Goal: Use online tool/utility: Utilize a website feature to perform a specific function

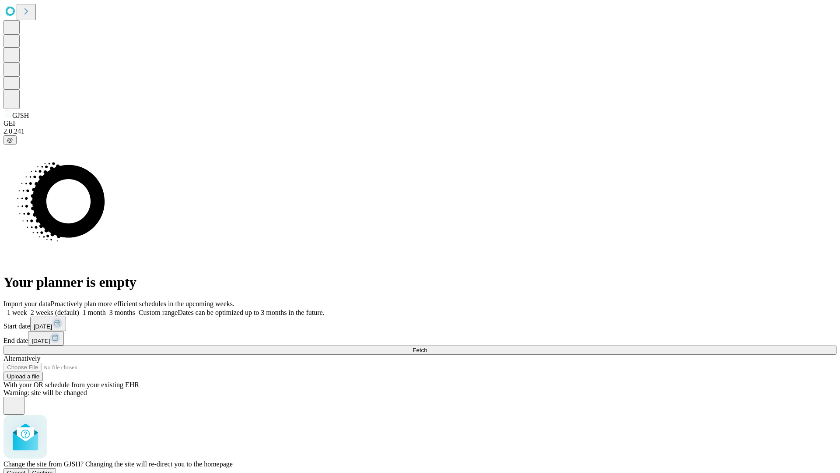
click at [53, 469] on span "Confirm" at bounding box center [42, 472] width 21 height 7
click at [79, 309] on label "2 weeks (default)" at bounding box center [53, 312] width 52 height 7
click at [427, 347] on span "Fetch" at bounding box center [420, 350] width 14 height 7
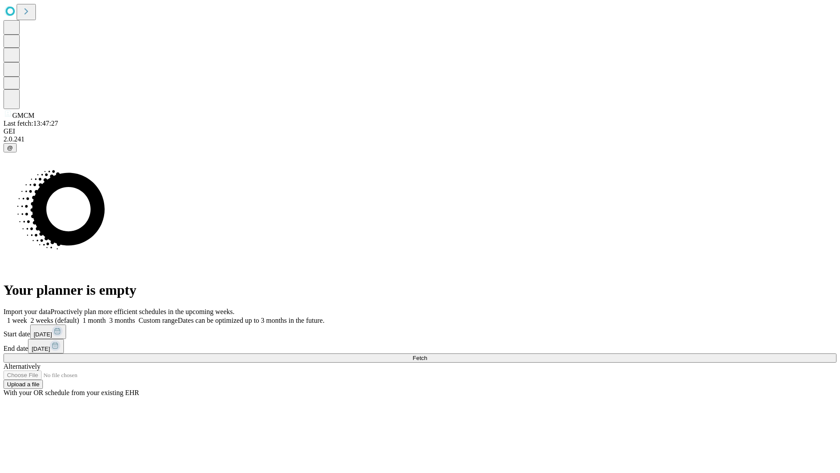
click at [79, 316] on label "2 weeks (default)" at bounding box center [53, 319] width 52 height 7
click at [427, 354] on span "Fetch" at bounding box center [420, 357] width 14 height 7
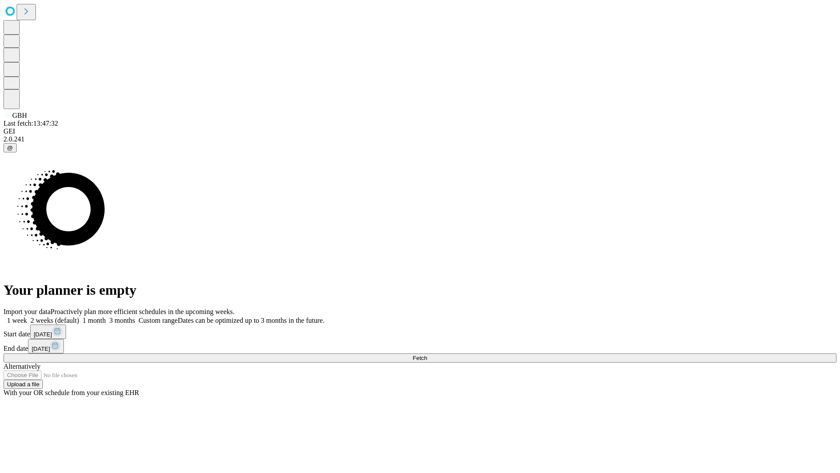
click at [79, 316] on label "2 weeks (default)" at bounding box center [53, 319] width 52 height 7
click at [427, 354] on span "Fetch" at bounding box center [420, 357] width 14 height 7
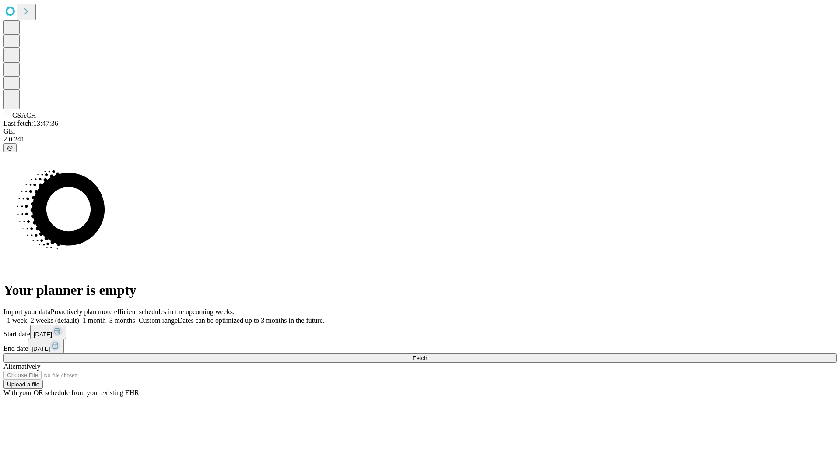
click at [79, 316] on label "2 weeks (default)" at bounding box center [53, 319] width 52 height 7
click at [427, 354] on span "Fetch" at bounding box center [420, 357] width 14 height 7
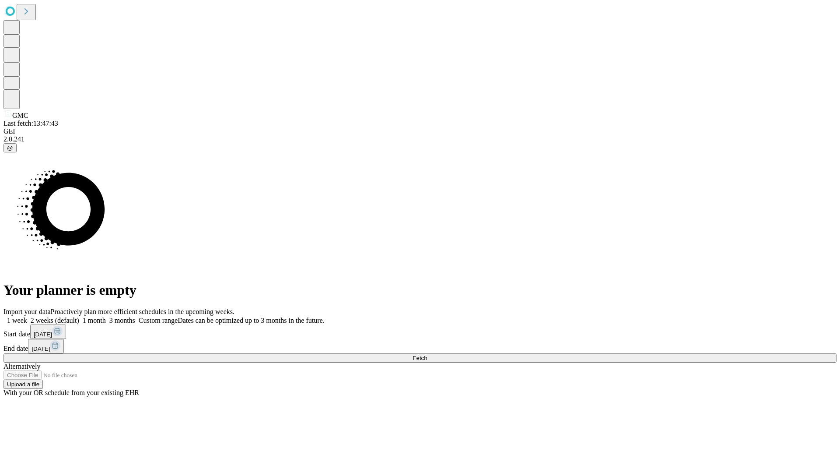
click at [79, 316] on label "2 weeks (default)" at bounding box center [53, 319] width 52 height 7
click at [427, 354] on span "Fetch" at bounding box center [420, 357] width 14 height 7
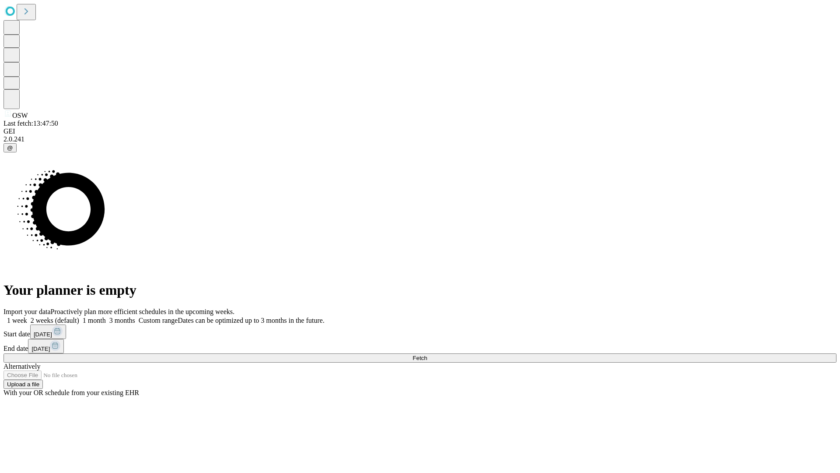
click at [79, 316] on label "2 weeks (default)" at bounding box center [53, 319] width 52 height 7
click at [427, 354] on span "Fetch" at bounding box center [420, 357] width 14 height 7
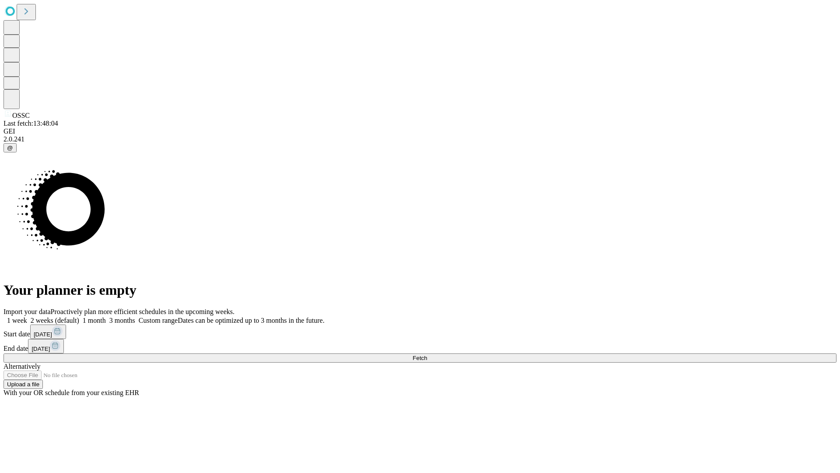
click at [79, 316] on label "2 weeks (default)" at bounding box center [53, 319] width 52 height 7
click at [427, 354] on span "Fetch" at bounding box center [420, 357] width 14 height 7
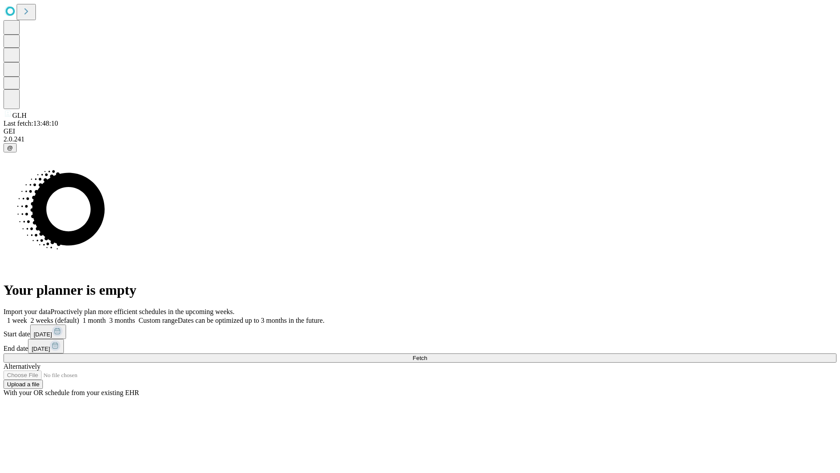
click at [79, 316] on label "2 weeks (default)" at bounding box center [53, 319] width 52 height 7
click at [427, 354] on span "Fetch" at bounding box center [420, 357] width 14 height 7
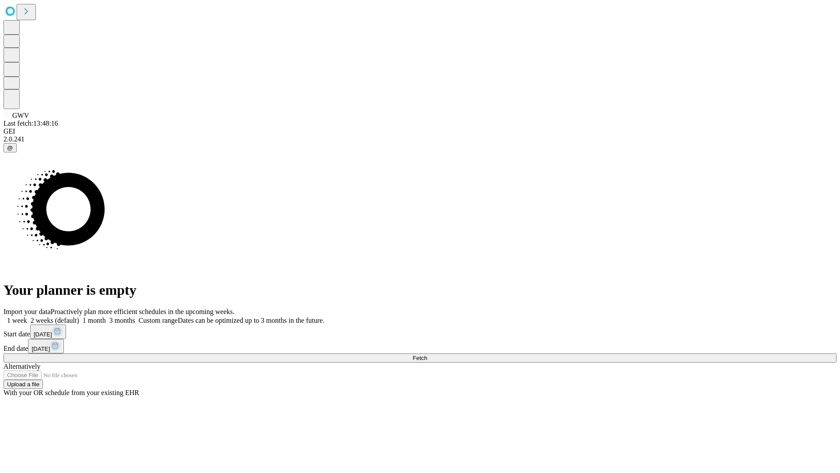
click at [79, 316] on label "2 weeks (default)" at bounding box center [53, 319] width 52 height 7
click at [427, 354] on span "Fetch" at bounding box center [420, 357] width 14 height 7
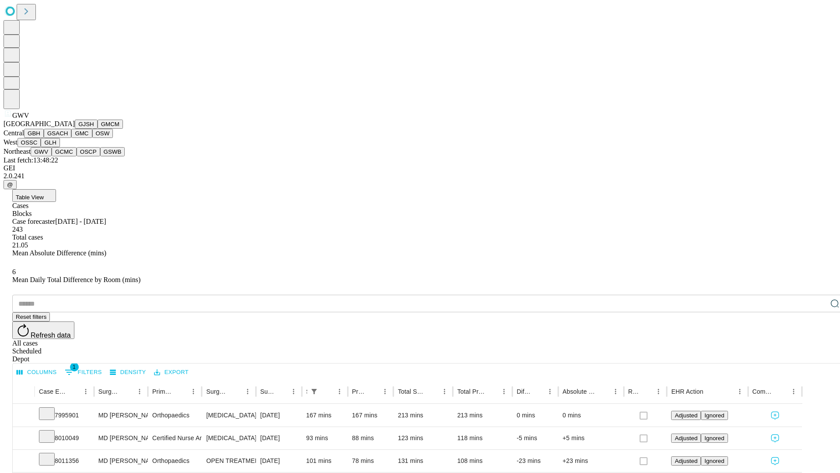
click at [68, 156] on button "GCMC" at bounding box center [64, 151] width 25 height 9
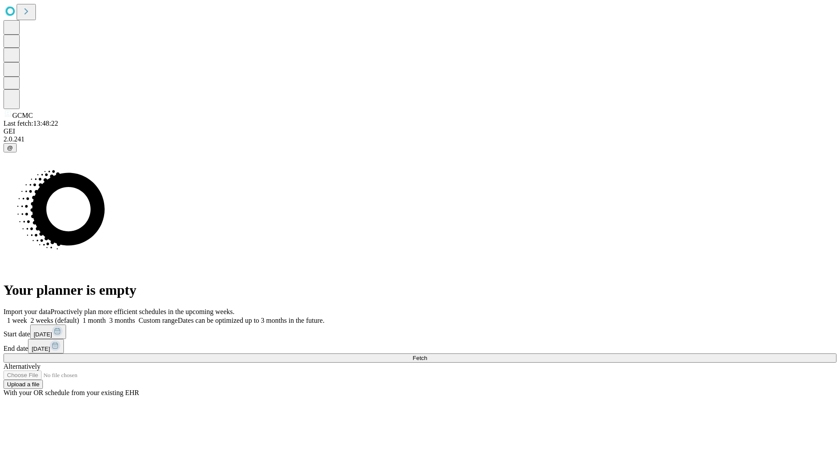
click at [79, 316] on label "2 weeks (default)" at bounding box center [53, 319] width 52 height 7
click at [427, 354] on span "Fetch" at bounding box center [420, 357] width 14 height 7
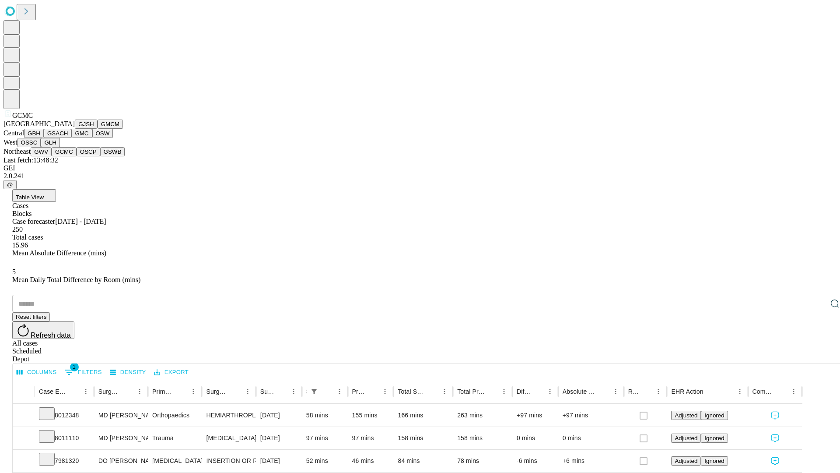
click at [77, 156] on button "OSCP" at bounding box center [89, 151] width 24 height 9
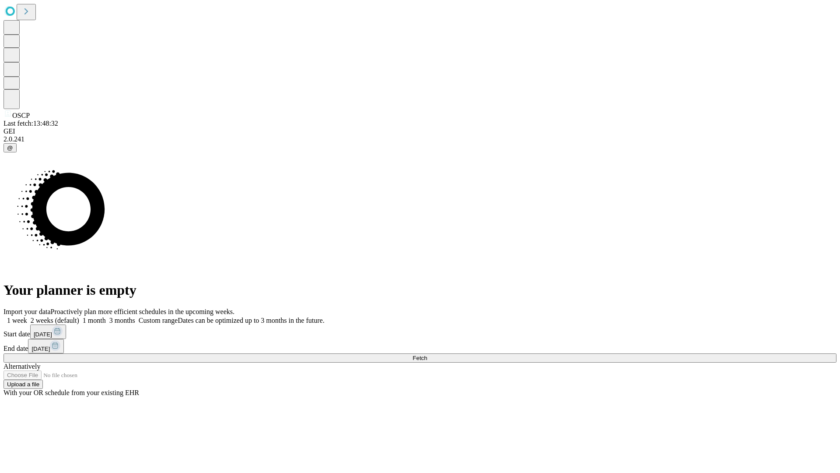
click at [427, 354] on span "Fetch" at bounding box center [420, 357] width 14 height 7
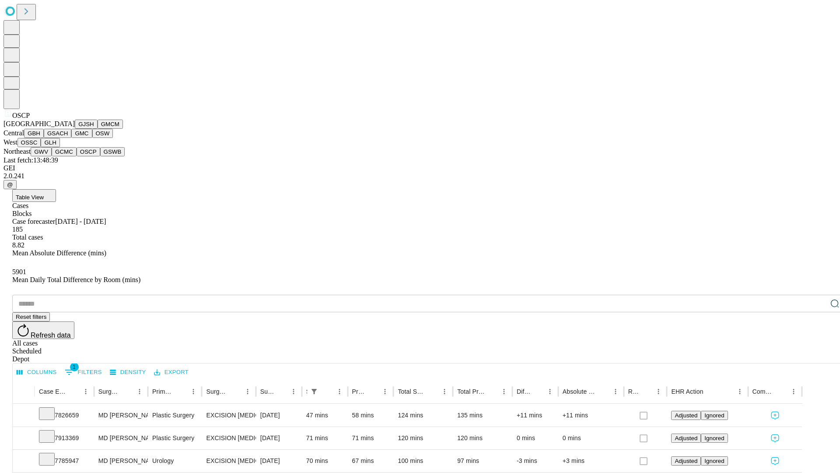
click at [100, 156] on button "GSWB" at bounding box center [112, 151] width 25 height 9
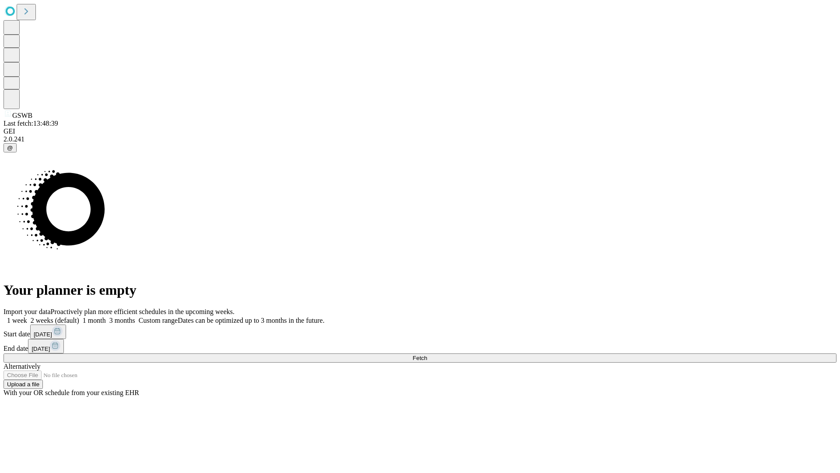
click at [79, 316] on label "2 weeks (default)" at bounding box center [53, 319] width 52 height 7
click at [427, 354] on span "Fetch" at bounding box center [420, 357] width 14 height 7
